Goal: Task Accomplishment & Management: Manage account settings

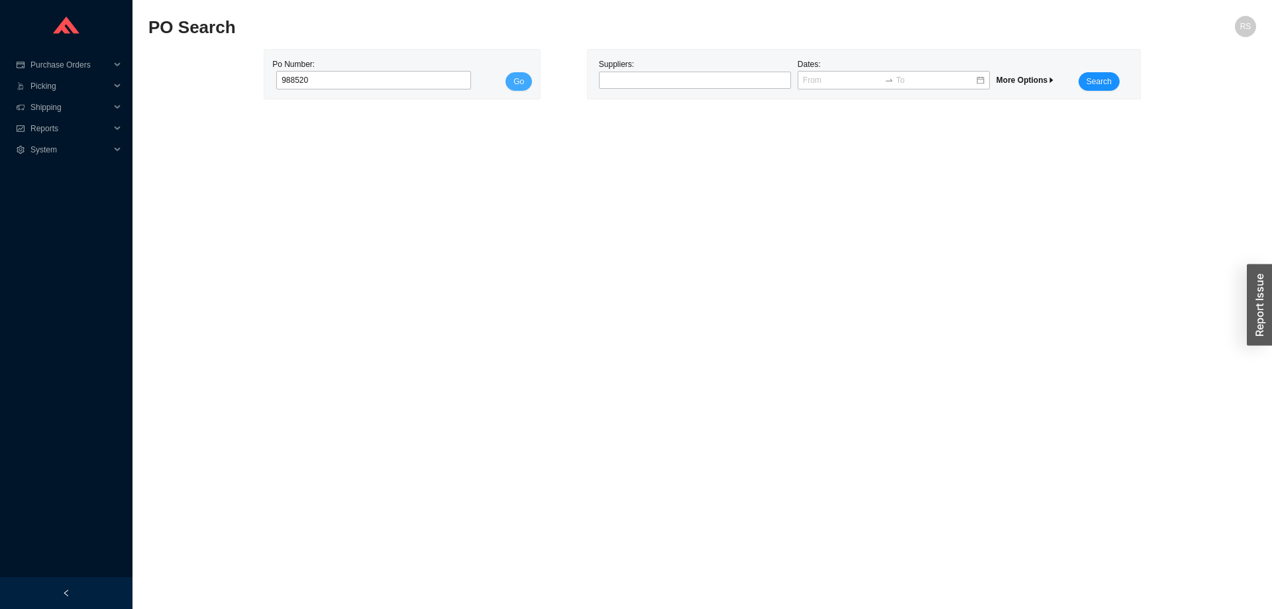
type input "988520"
click at [516, 80] on span "Go" at bounding box center [519, 81] width 11 height 13
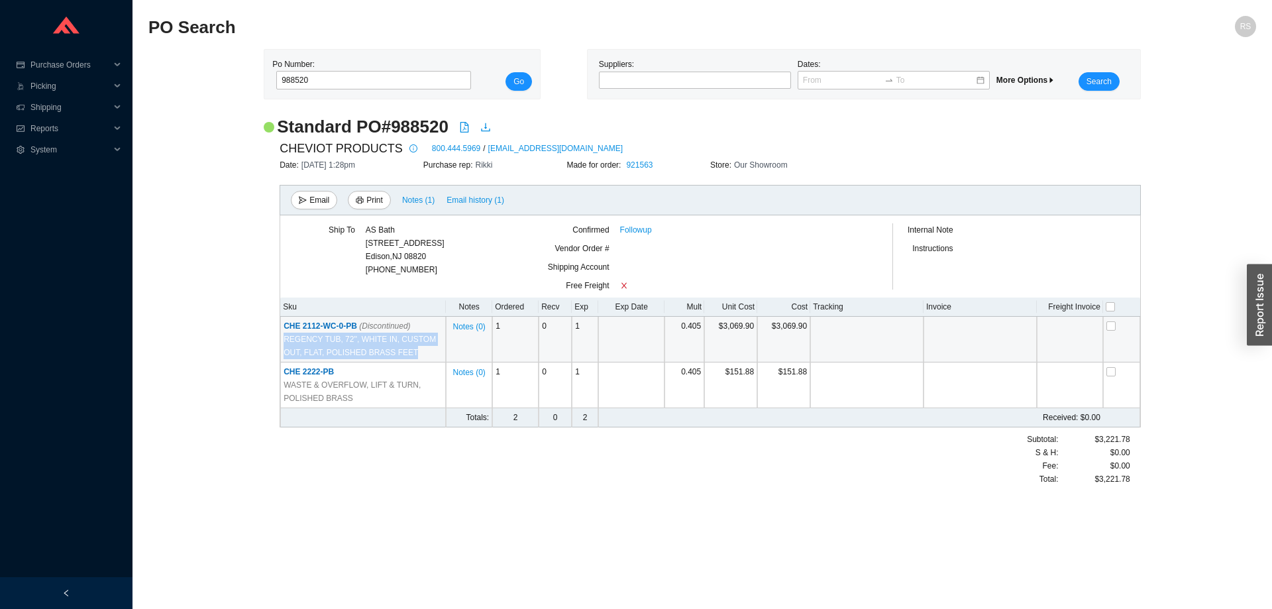
drag, startPoint x: 286, startPoint y: 339, endPoint x: 392, endPoint y: 351, distance: 106.7
click at [392, 351] on span "REGENCY TUB, 72'', WHITE IN, CUSTOM OUT, FLAT, POLISHED BRASS FEET" at bounding box center [363, 346] width 159 height 27
copy span "REGENCY TUB, 72'', WHITE IN, CUSTOM OUT, FLAT, POLISHED BRASS FEET"
click at [637, 164] on link "921563" at bounding box center [639, 164] width 27 height 9
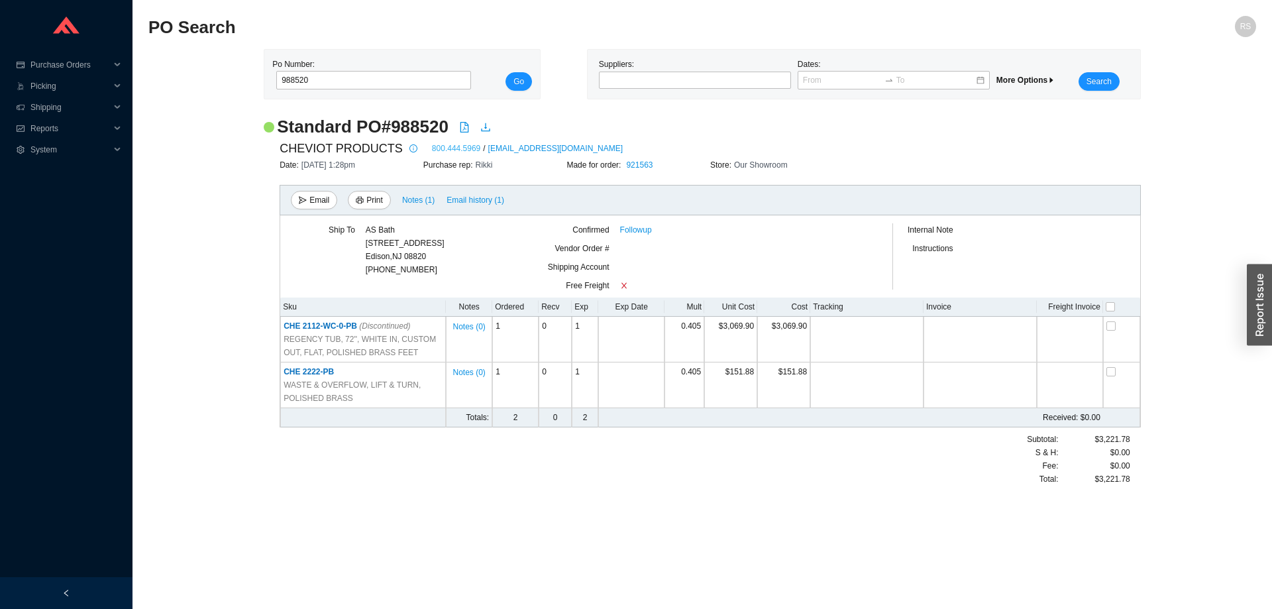
click at [441, 148] on link "800.444.5969" at bounding box center [456, 148] width 48 height 13
drag, startPoint x: 286, startPoint y: 323, endPoint x: 1161, endPoint y: 500, distance: 893.0
click at [1161, 500] on main "PO Search RS Po Number: 988520 Go Suppliers: Dates: More Options Search Standar…" at bounding box center [702, 312] width 1108 height 593
drag, startPoint x: 1159, startPoint y: 497, endPoint x: 1148, endPoint y: 481, distance: 19.5
click at [1158, 496] on div "Standard PO # 988520 CHEVIOT PRODUCTS 800.444.5969 / orders@cheviotproducts.com…" at bounding box center [702, 307] width 1108 height 384
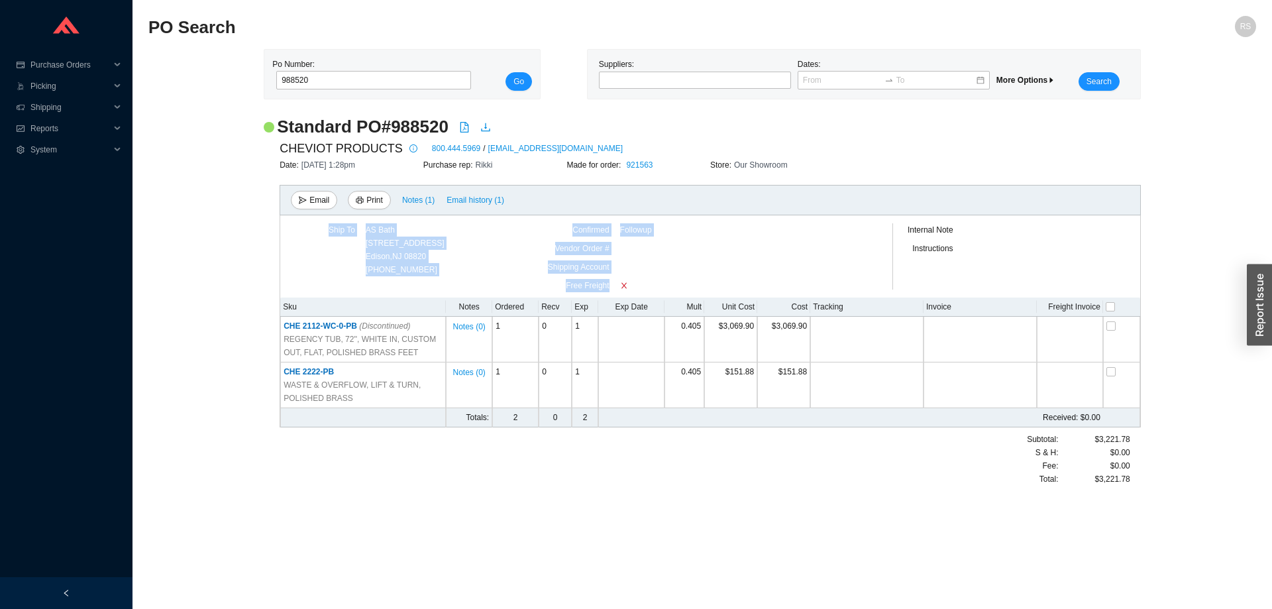
drag, startPoint x: 1148, startPoint y: 481, endPoint x: 263, endPoint y: 284, distance: 906.2
click at [263, 284] on div "Standard PO # 988520 CHEVIOT PRODUCTS 800.444.5969 / orders@cheviotproducts.com…" at bounding box center [702, 307] width 1108 height 384
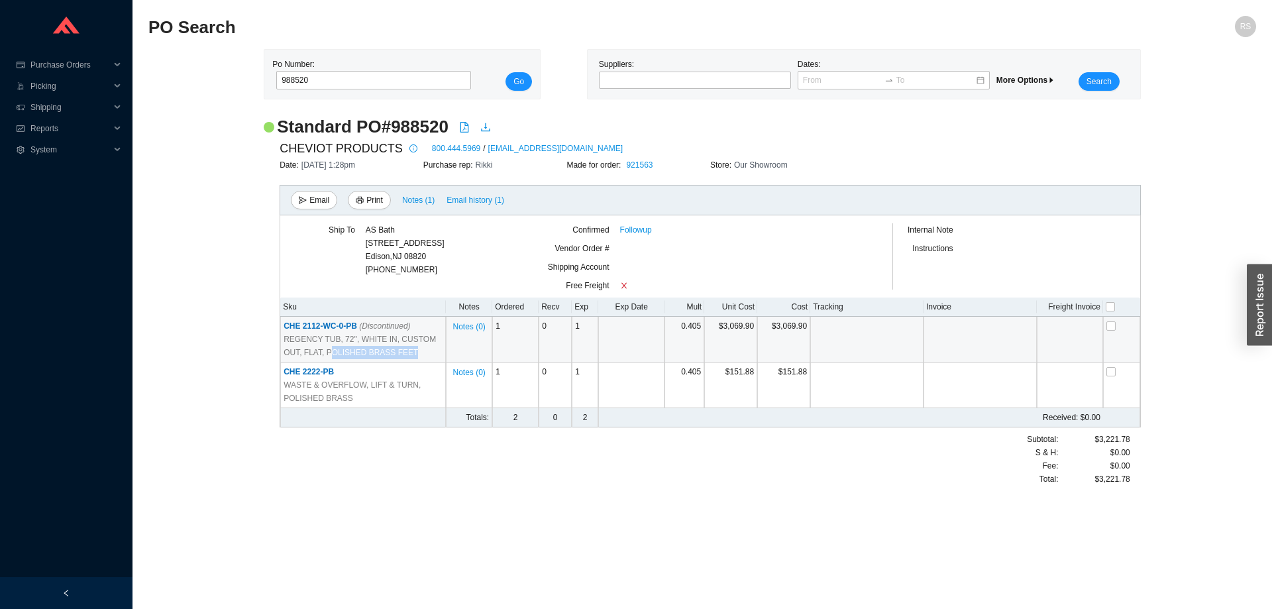
drag, startPoint x: 307, startPoint y: 351, endPoint x: 398, endPoint y: 354, distance: 90.8
click at [398, 354] on span "REGENCY TUB, 72'', WHITE IN, CUSTOM OUT, FLAT, POLISHED BRASS FEET" at bounding box center [363, 346] width 159 height 27
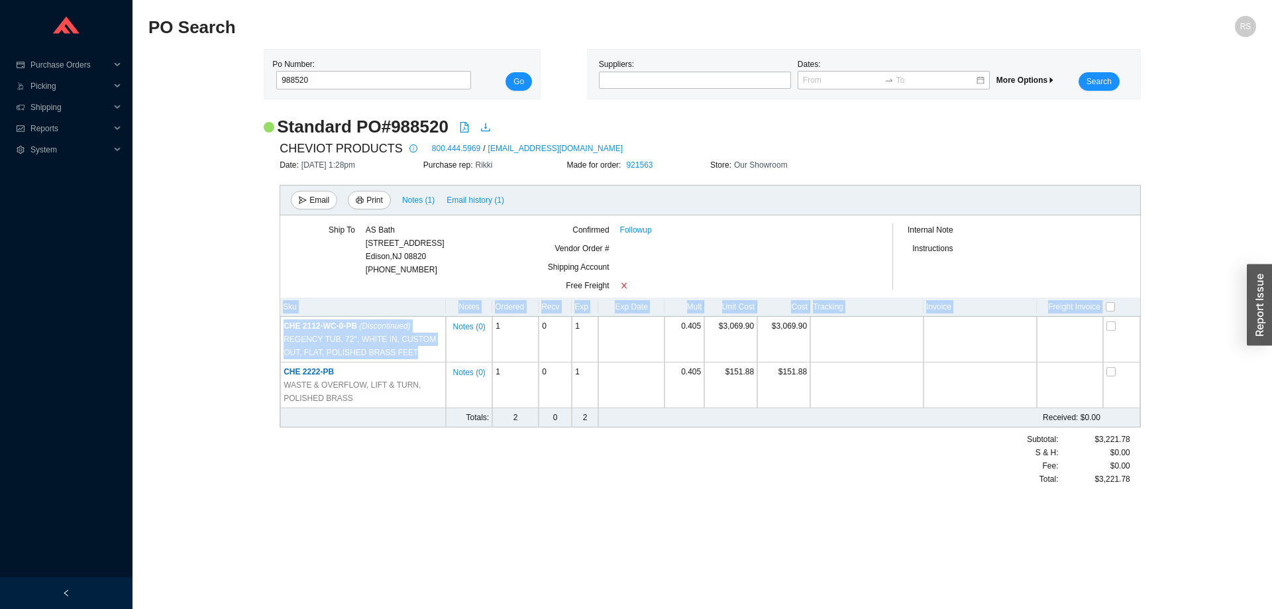
drag, startPoint x: 400, startPoint y: 353, endPoint x: 264, endPoint y: 307, distance: 142.9
click at [264, 307] on div "CHEVIOT PRODUCTS 800.444.5969 / orders@cheviotproducts.com Date: 9/17/25 1:28pm…" at bounding box center [702, 311] width 877 height 347
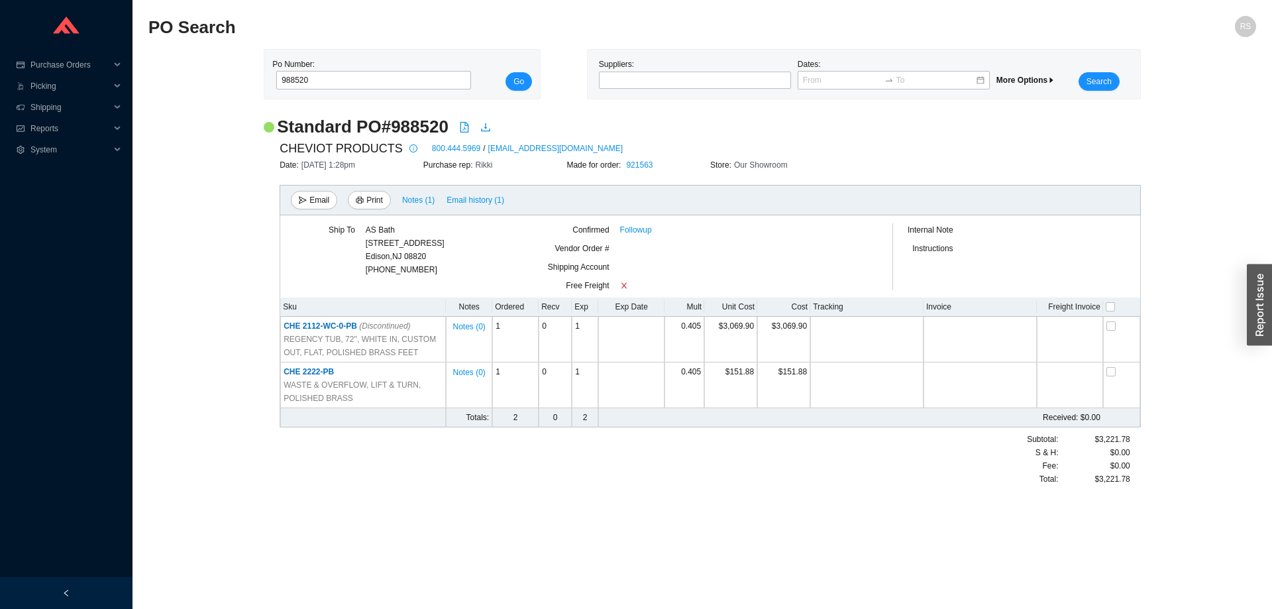
click at [264, 307] on div "CHEVIOT PRODUCTS 800.444.5969 / orders@cheviotproducts.com Date: 9/17/25 1:28pm…" at bounding box center [702, 311] width 877 height 347
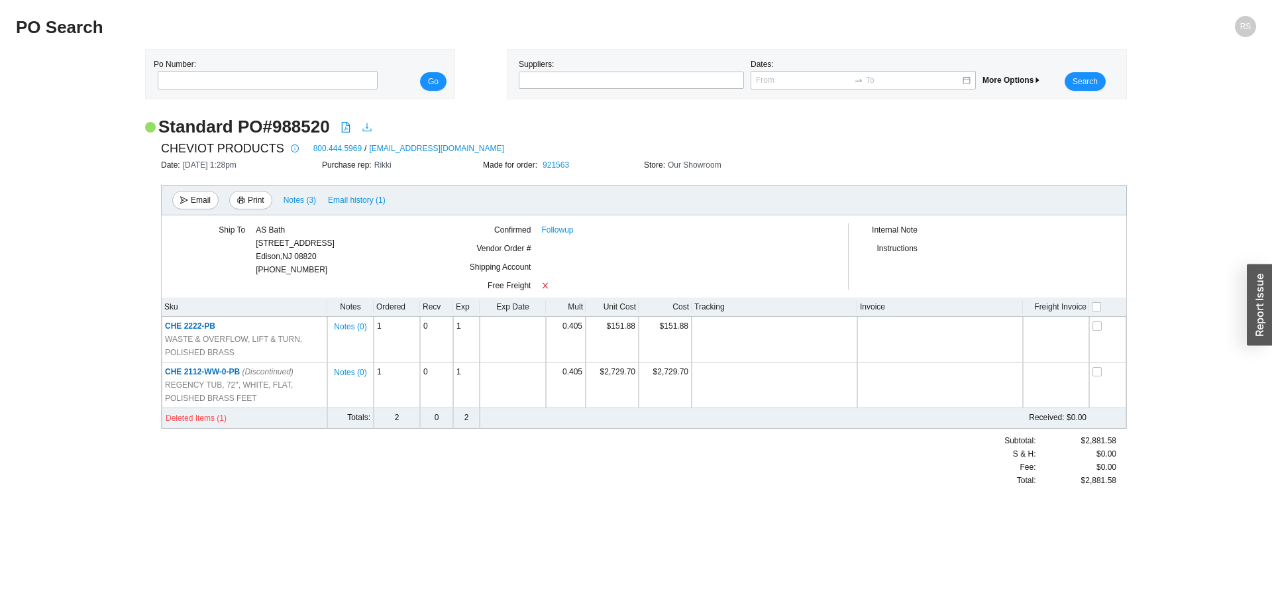
click at [368, 127] on icon "download" at bounding box center [367, 127] width 11 height 11
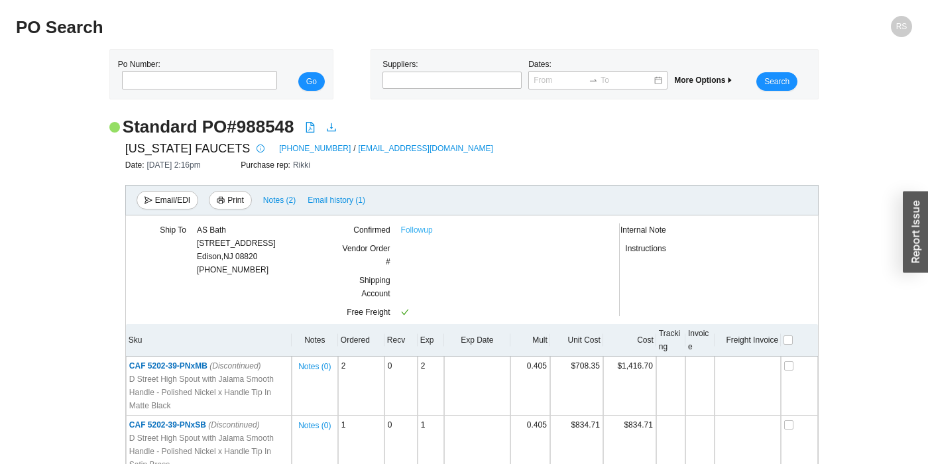
click at [419, 232] on link "Followup" at bounding box center [417, 229] width 32 height 13
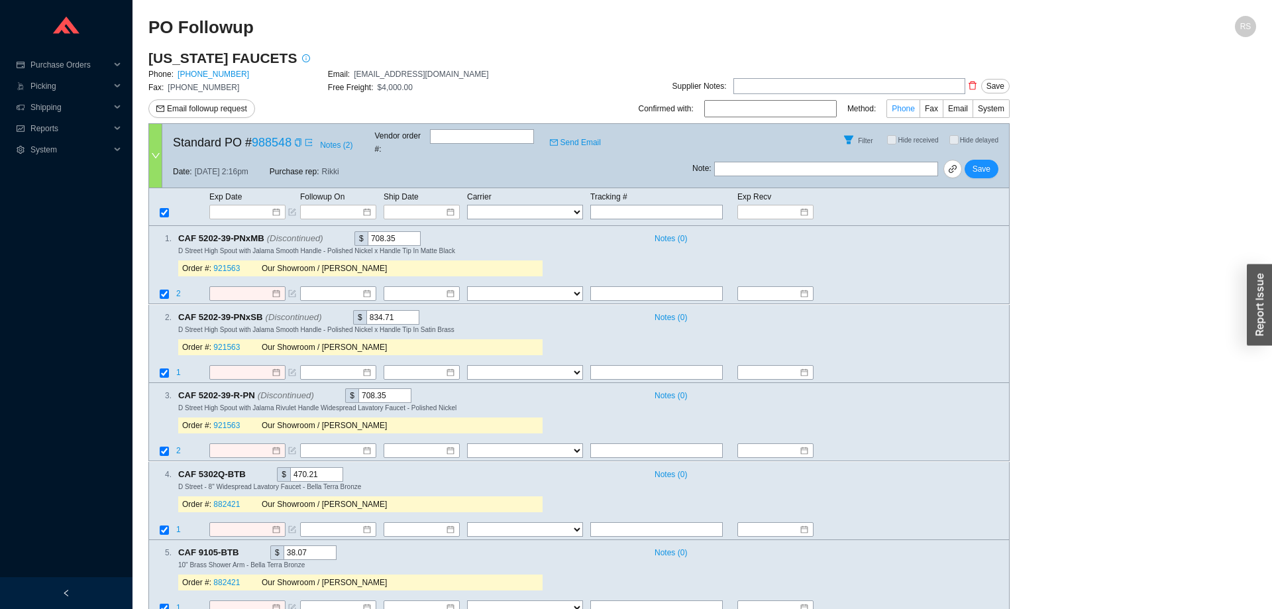
click at [903, 113] on span "Phone" at bounding box center [903, 108] width 23 height 9
click at [920, 111] on input "Phone" at bounding box center [920, 111] width 0 height 0
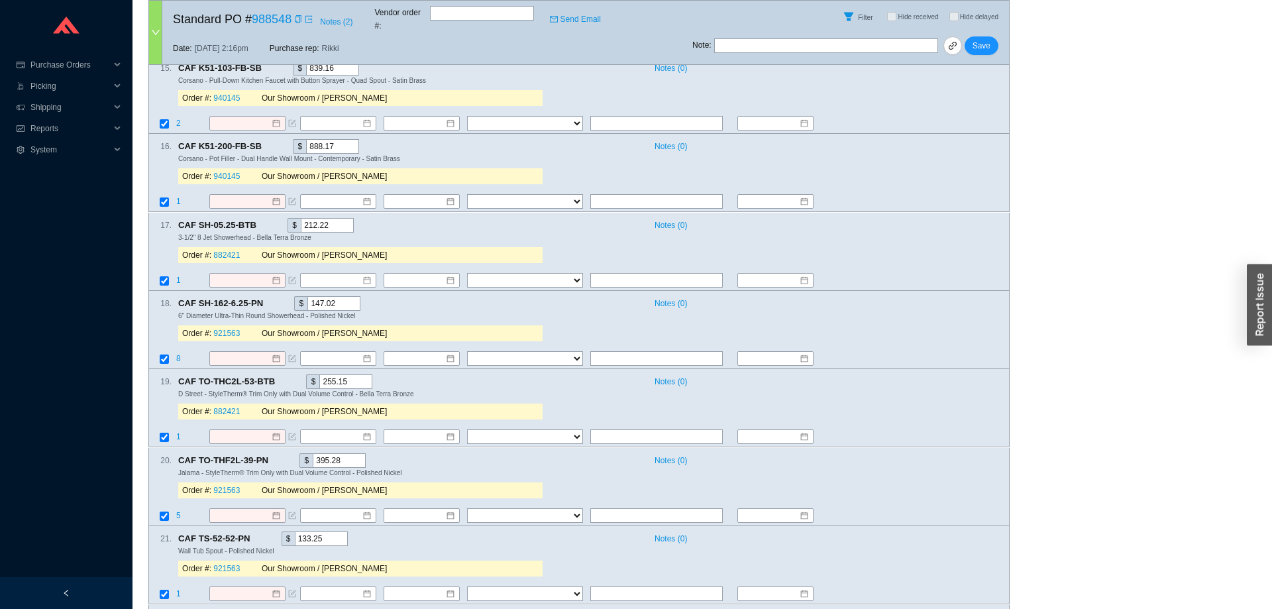
scroll to position [1254, 0]
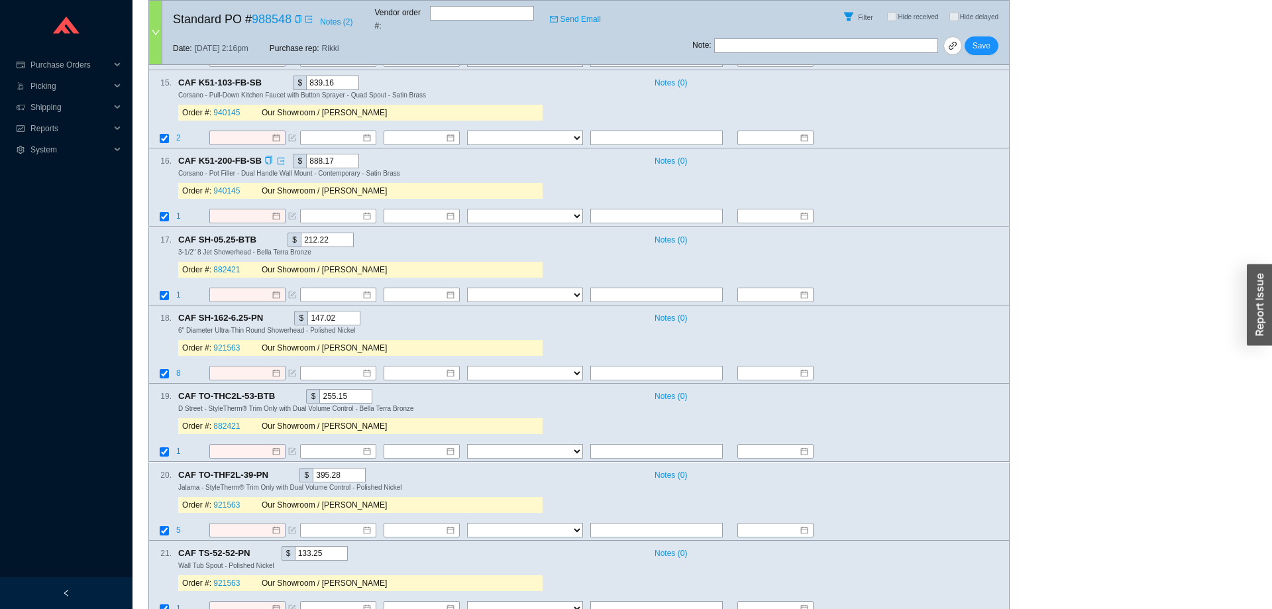
drag, startPoint x: 1002, startPoint y: 586, endPoint x: 568, endPoint y: 143, distance: 620.4
click at [566, 154] on div "CAF K51-200-FB-SB $ 888.17" at bounding box center [410, 161] width 464 height 15
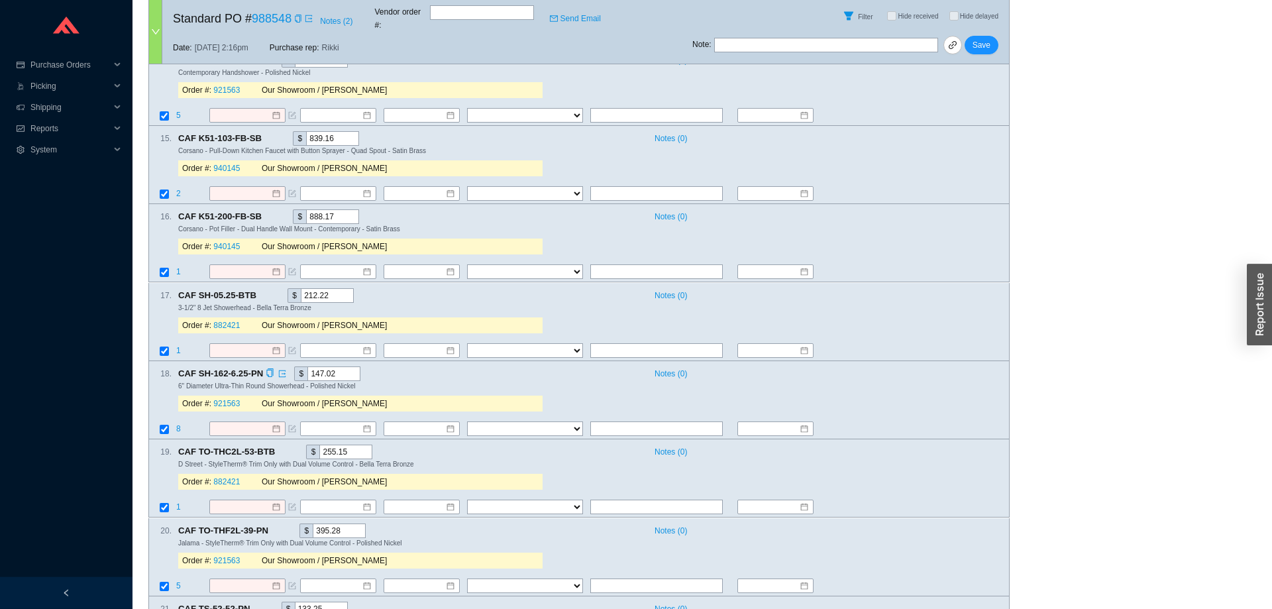
scroll to position [1119, 0]
drag, startPoint x: 389, startPoint y: 221, endPoint x: 445, endPoint y: 219, distance: 56.4
click at [445, 225] on div "Corsano - Pull-Down Kitchen Faucet with Button Sprayer - Quad Spout - Satin Bra…" at bounding box center [588, 229] width 820 height 9
drag, startPoint x: 409, startPoint y: 223, endPoint x: 156, endPoint y: 221, distance: 253.1
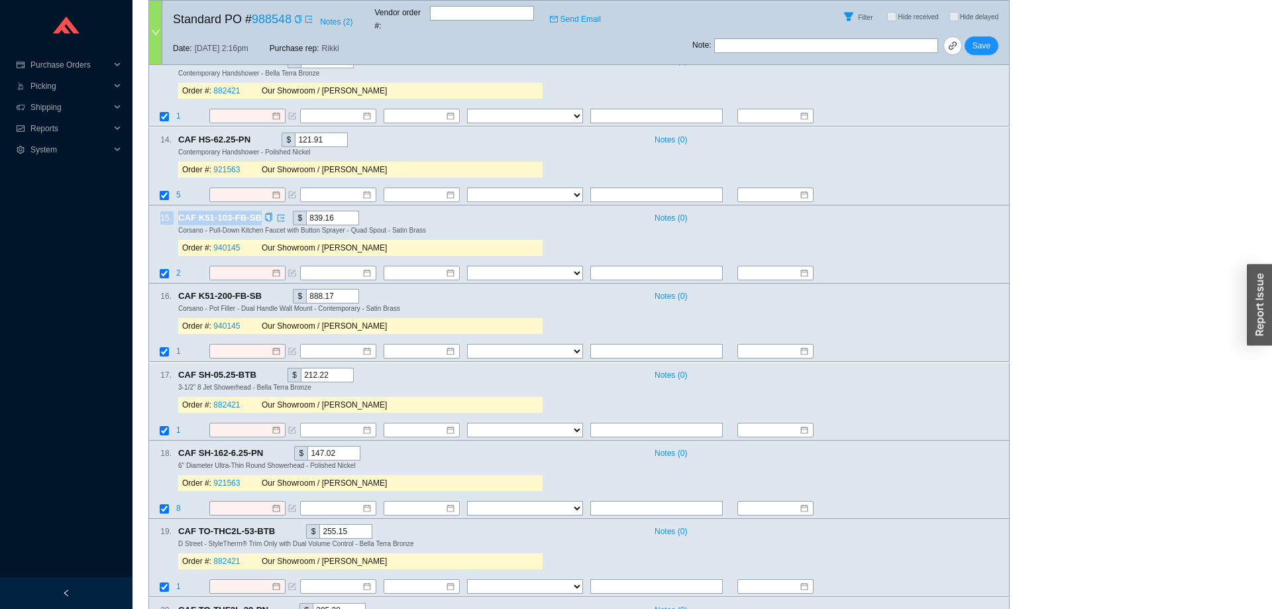
click at [156, 221] on div "15 . CAF K51-103-FB-SB $ 839.16 Notes ( 0 ) Corsano - Pull-Down Kitchen Faucet …" at bounding box center [573, 236] width 849 height 50
drag, startPoint x: 156, startPoint y: 213, endPoint x: 728, endPoint y: 597, distance: 689.0
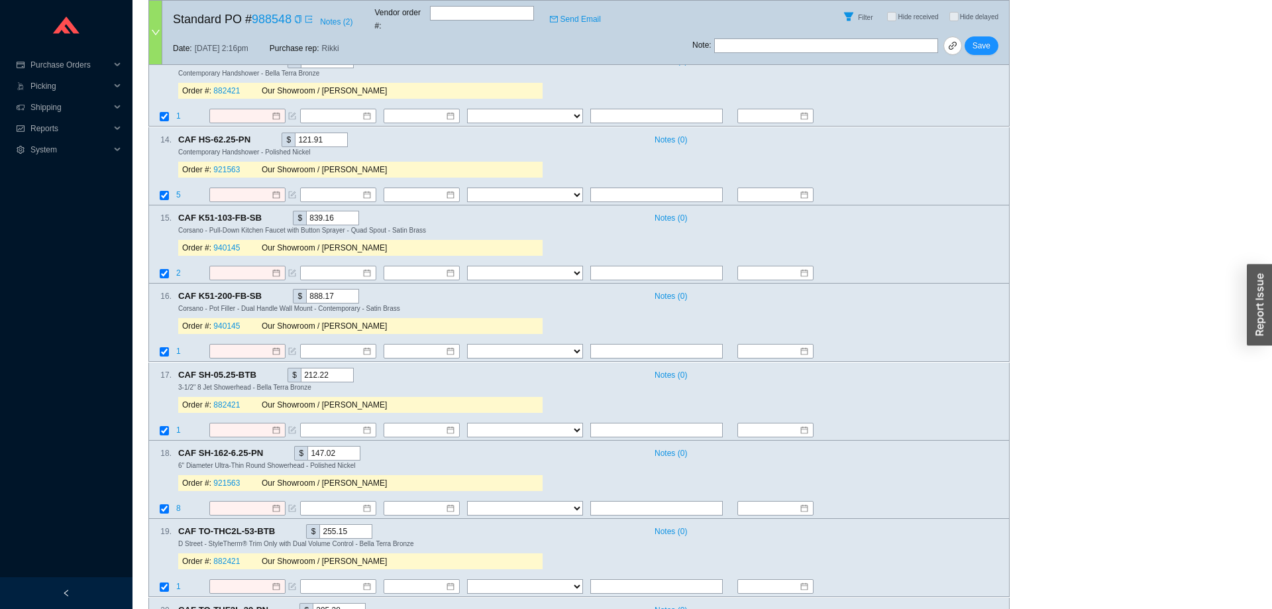
drag, startPoint x: 725, startPoint y: 595, endPoint x: 178, endPoint y: 21, distance: 793.0
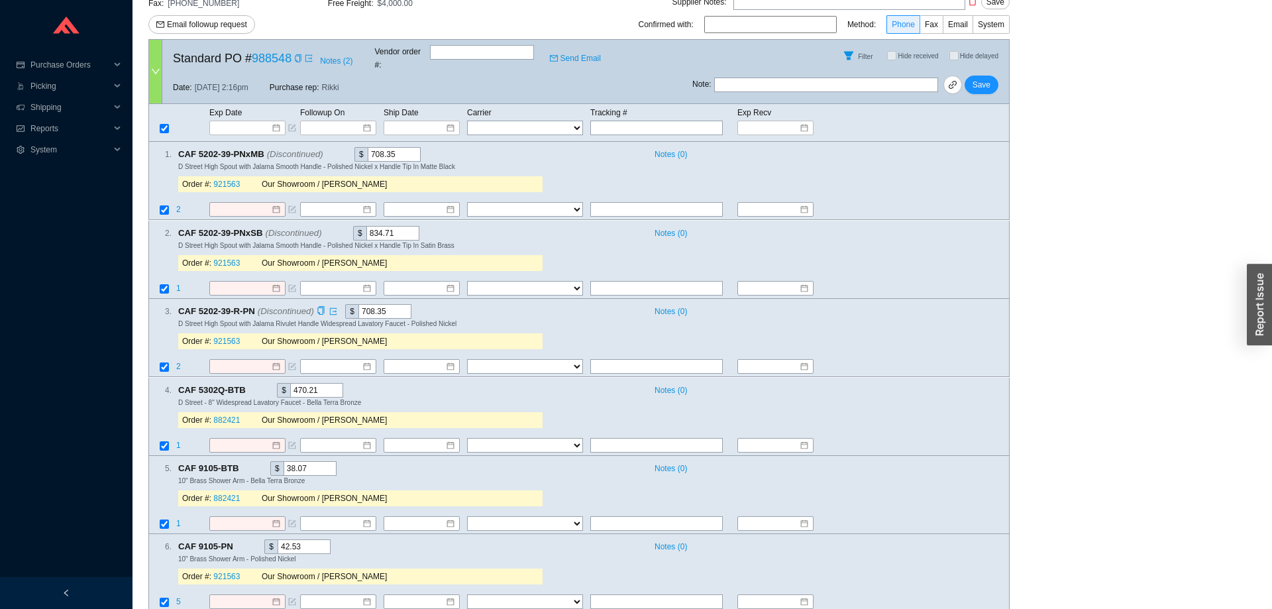
scroll to position [0, 0]
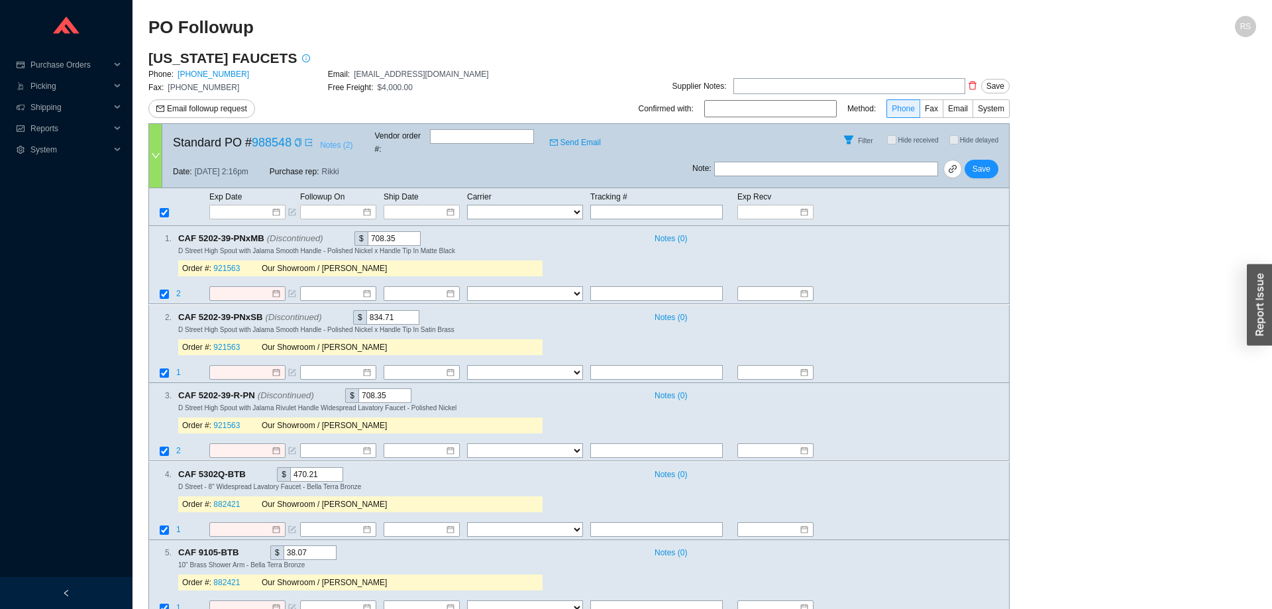
click at [331, 140] on span "Notes ( 2 )" at bounding box center [336, 144] width 32 height 13
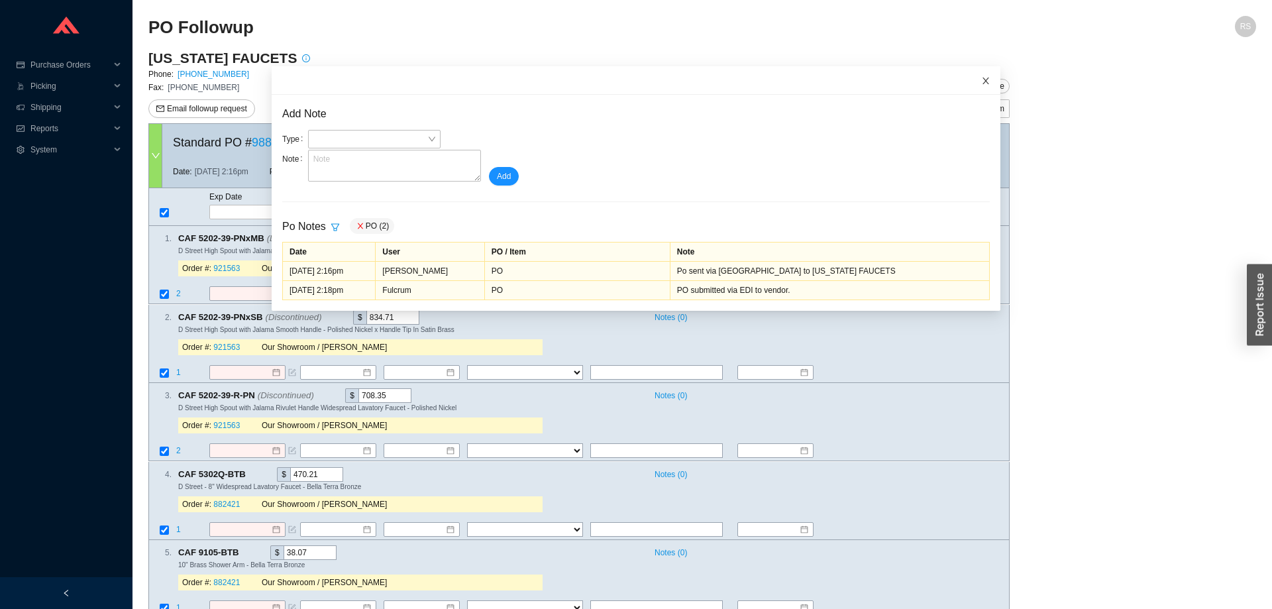
click at [991, 80] on span "Close" at bounding box center [985, 80] width 29 height 29
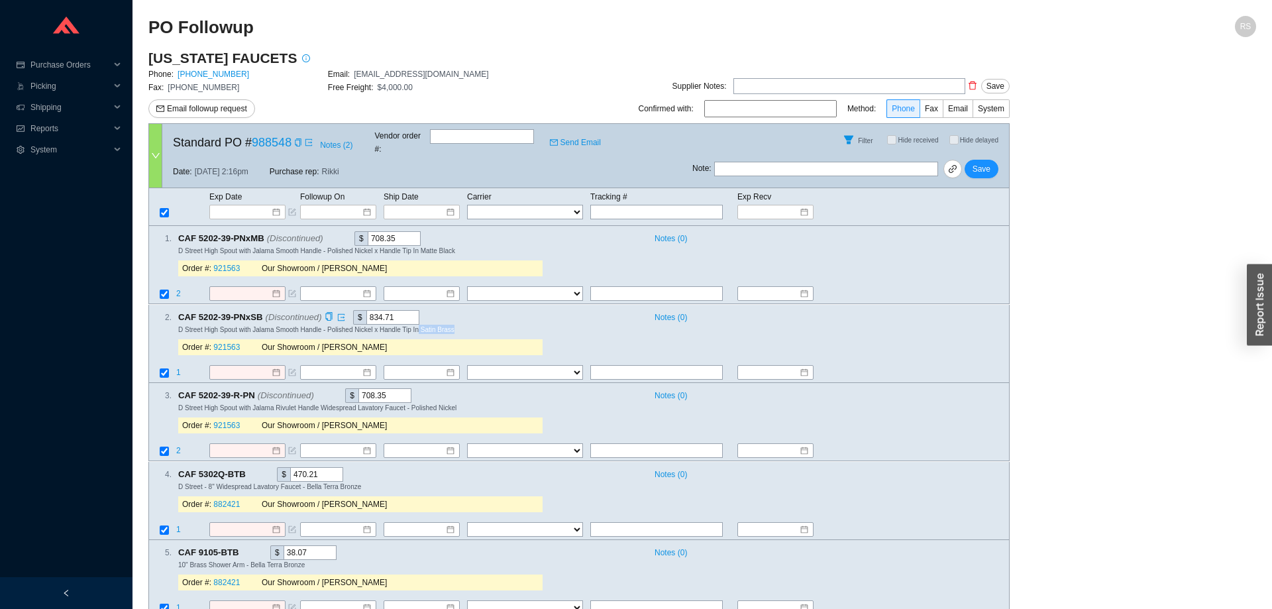
drag, startPoint x: 414, startPoint y: 319, endPoint x: 457, endPoint y: 317, distance: 43.1
click at [457, 325] on div "D Street High Spout with Jalama Smooth Handle - Polished Nickel x Handle Tip In…" at bounding box center [588, 329] width 820 height 9
drag, startPoint x: 434, startPoint y: 320, endPoint x: 152, endPoint y: 28, distance: 405.8
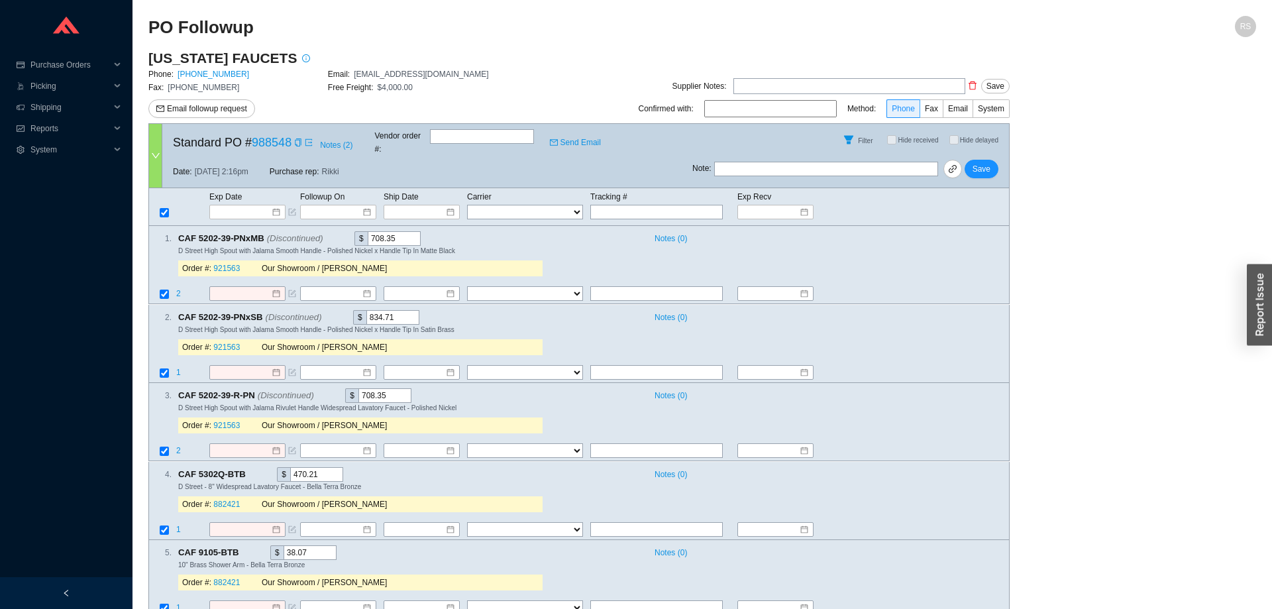
click at [152, 28] on h2 "PO Followup" at bounding box center [563, 27] width 831 height 23
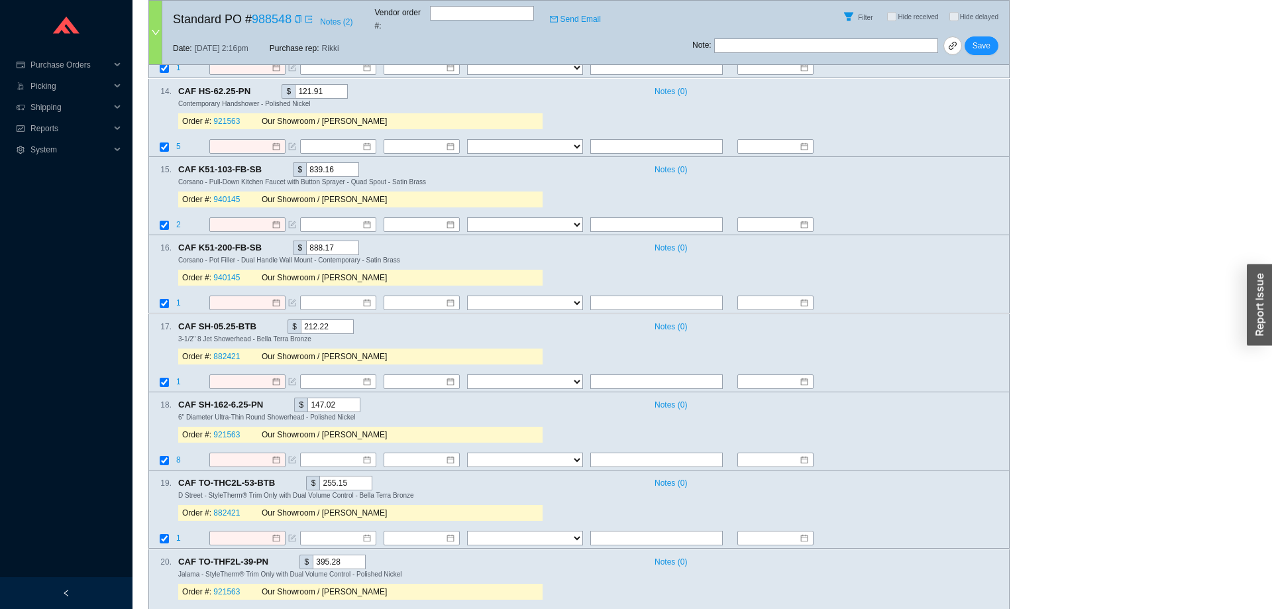
scroll to position [1285, 0]
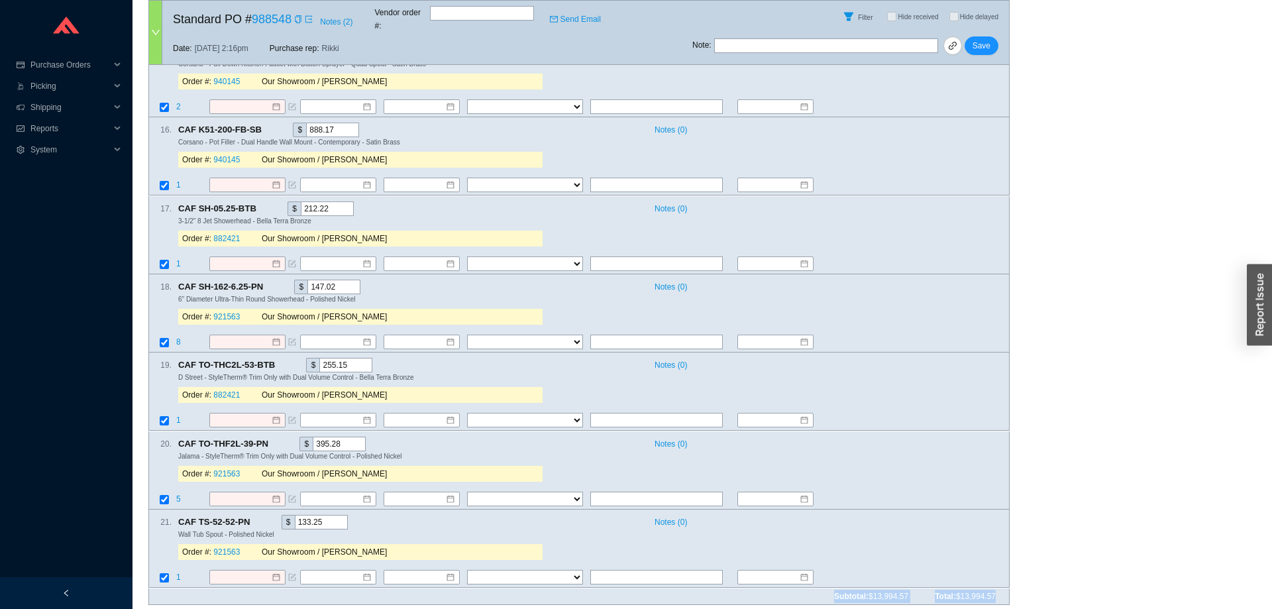
drag, startPoint x: 152, startPoint y: 25, endPoint x: 1020, endPoint y: 599, distance: 1041.1
